Goal: Information Seeking & Learning: Check status

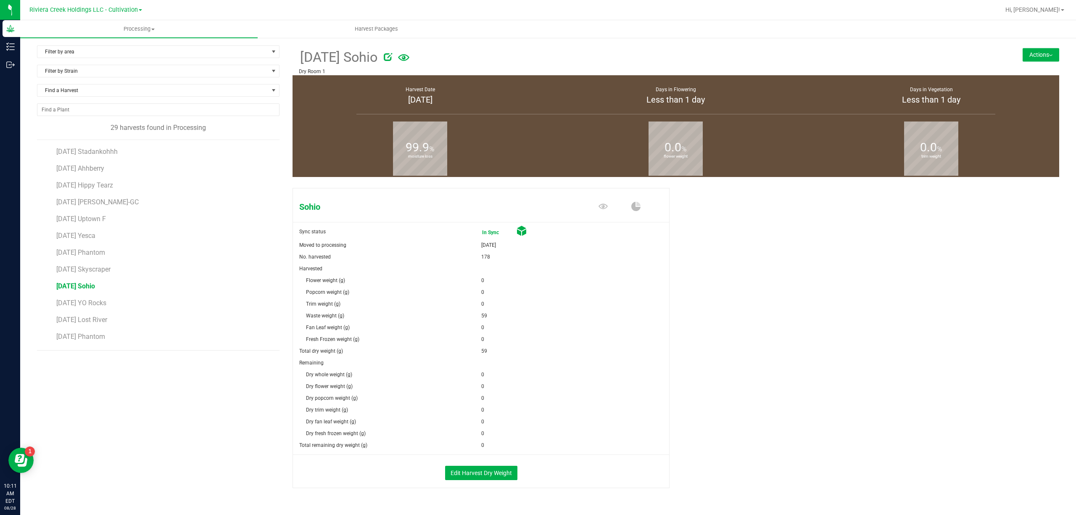
click at [126, 5] on div "Riviera Creek Holdings LLC - Cultivation Riviera Creek Holdings LLC - Cultivati…" at bounding box center [85, 10] width 113 height 10
click at [126, 7] on span "Riviera Creek Holdings LLC - Cultivation" at bounding box center [83, 10] width 108 height 8
click at [133, 40] on link "Riviera Creek Holdings LLC - Processing" at bounding box center [85, 40] width 123 height 11
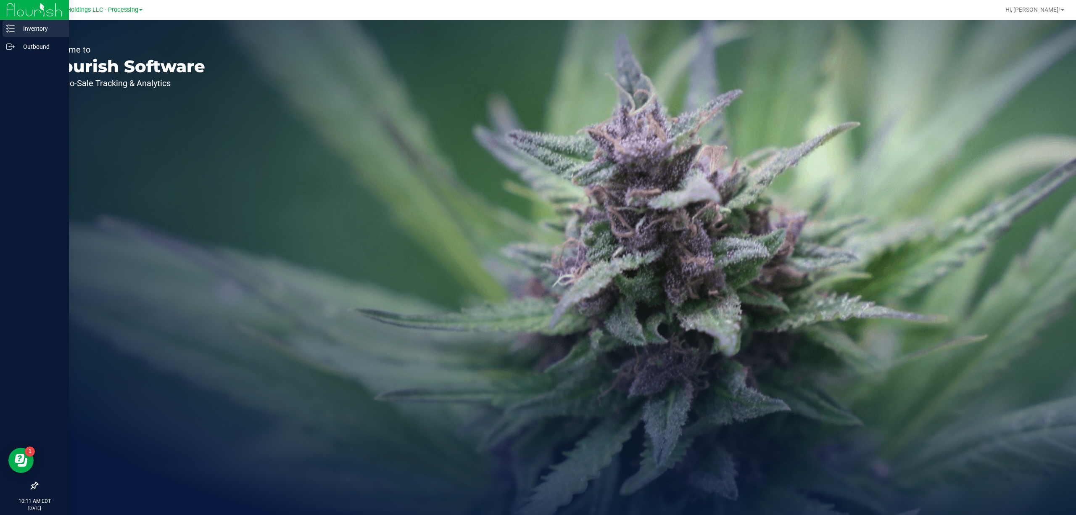
click at [15, 29] on p "Inventory" at bounding box center [40, 29] width 50 height 10
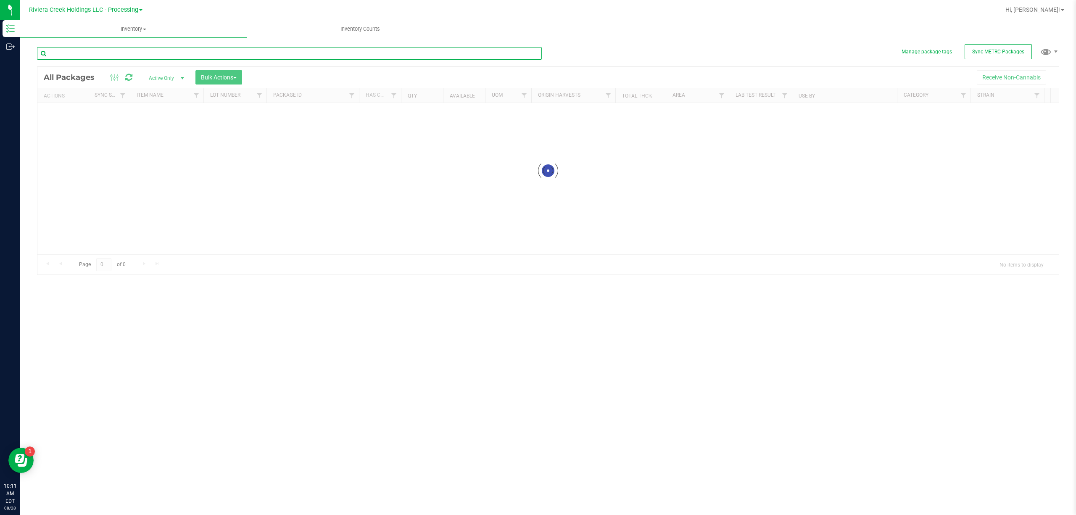
click at [140, 55] on input "text" at bounding box center [289, 53] width 505 height 13
type input "1049"
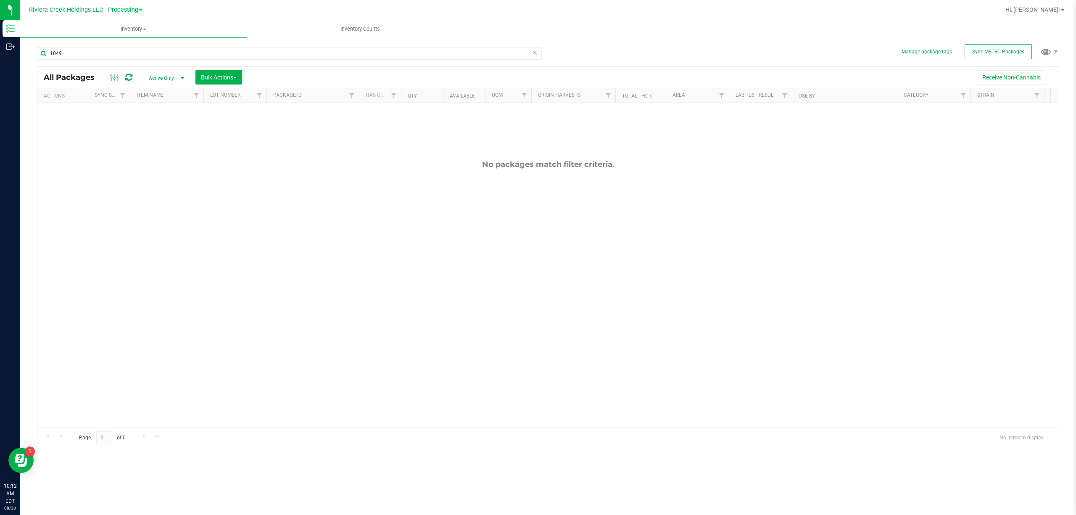
click at [167, 81] on span "Active Only" at bounding box center [165, 78] width 46 height 12
click at [166, 129] on li "All" at bounding box center [164, 129] width 45 height 13
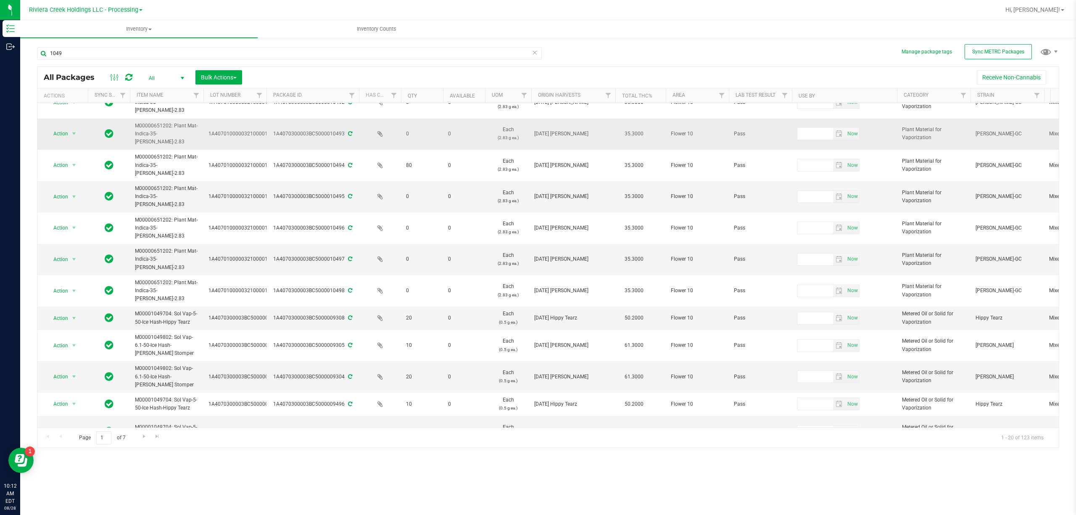
scroll to position [289, 0]
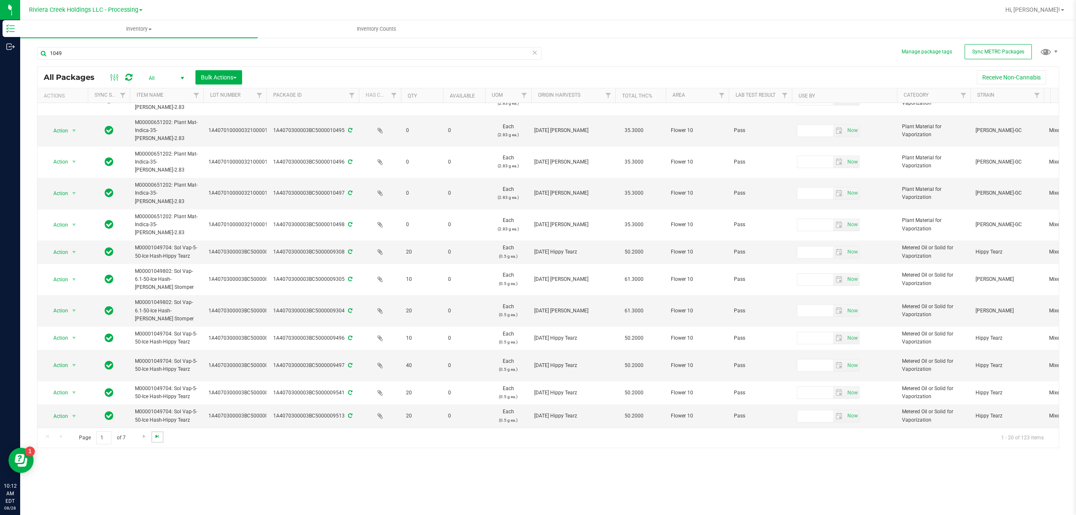
click at [159, 436] on span "Go to the last page" at bounding box center [157, 436] width 7 height 7
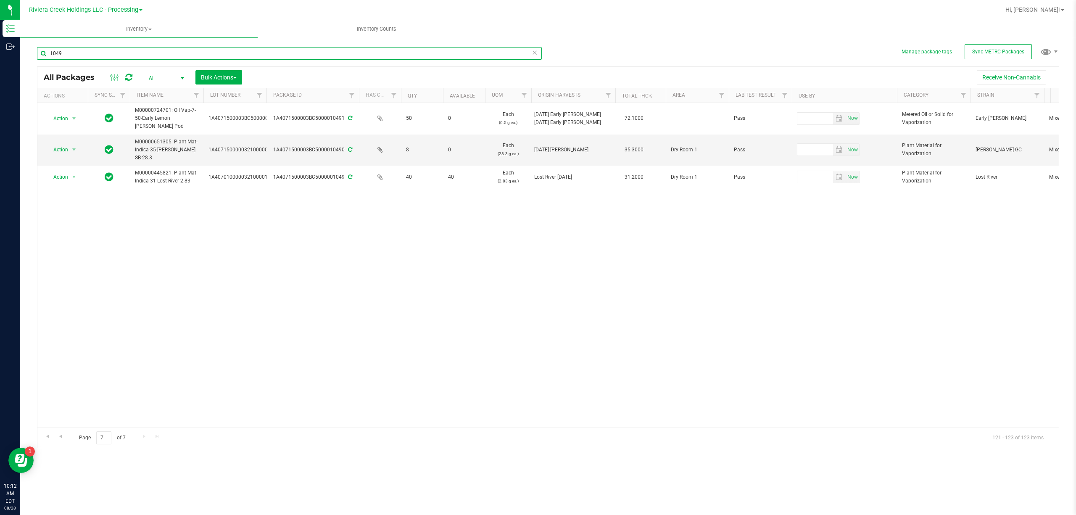
click at [108, 58] on input "1049" at bounding box center [289, 53] width 505 height 13
